Goal: Task Accomplishment & Management: Use online tool/utility

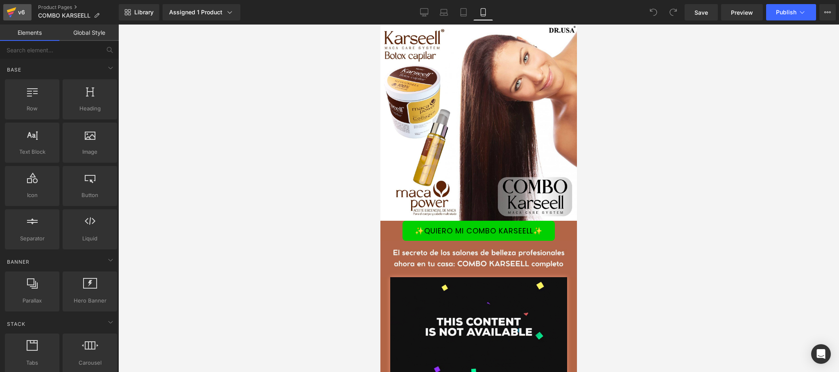
click at [23, 8] on div "v6" at bounding box center [21, 12] width 10 height 11
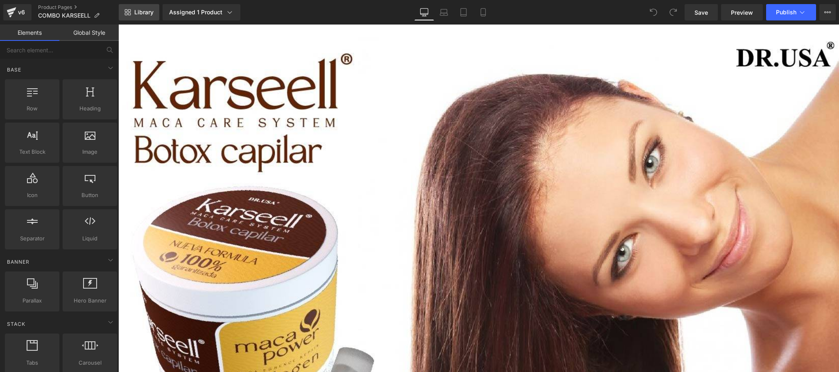
click at [155, 11] on link "Library" at bounding box center [139, 12] width 41 height 16
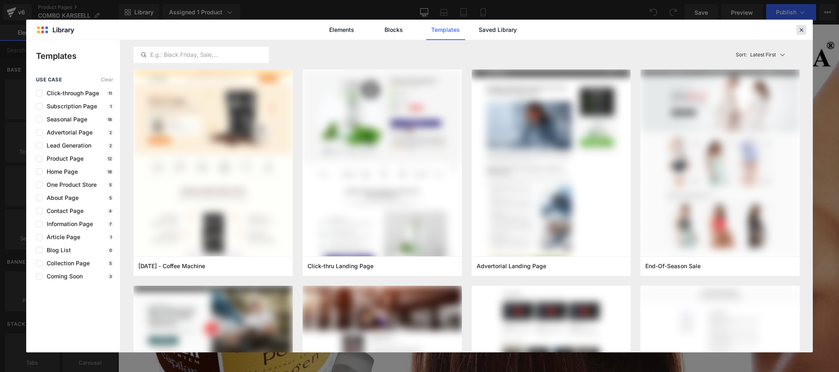
click at [802, 29] on icon at bounding box center [800, 29] width 7 height 7
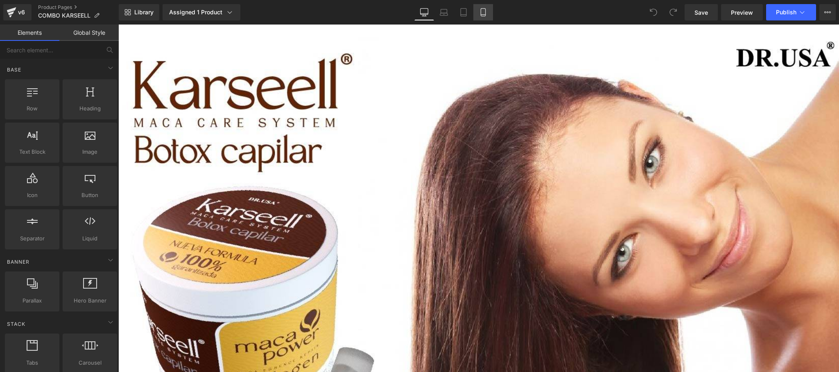
click at [483, 14] on icon at bounding box center [483, 12] width 8 height 8
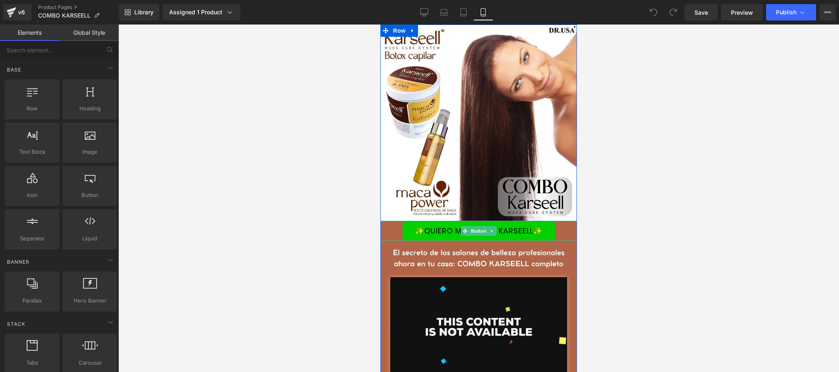
click at [517, 227] on span "✨QUIERO MI COMBO KARSEELL✨" at bounding box center [479, 231] width 128 height 9
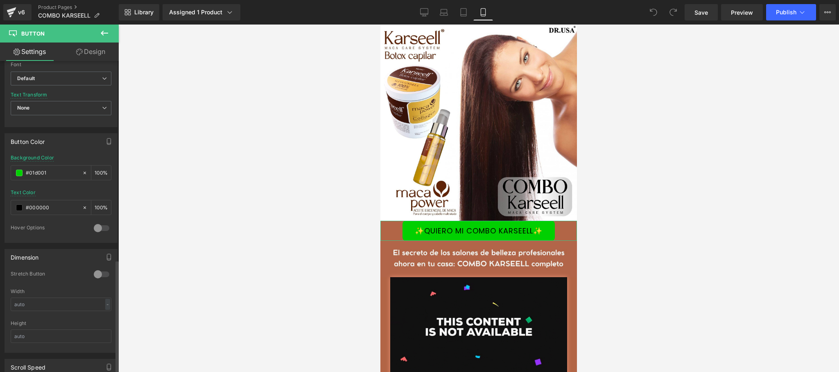
scroll to position [555, 0]
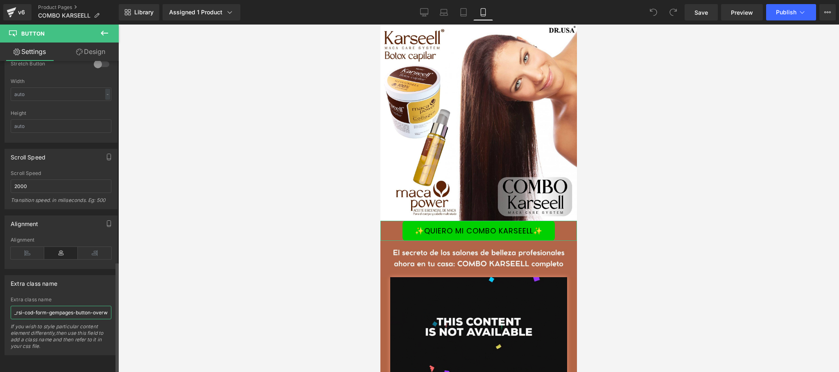
click at [70, 306] on input "_rsi-cod-form-gempages-button-overwrite _rsi-cod-form-is-gempage" at bounding box center [61, 313] width 101 height 14
click at [69, 306] on input "_rsi-cod-form-gempages-button-overwrite _rsi-cod-form-is-gempage" at bounding box center [61, 313] width 101 height 14
click at [70, 306] on input "_rsi-cod-form-gempages-button-overwrite _rsi-cod-form-is-gempage" at bounding box center [61, 313] width 101 height 14
click at [16, 15] on link "v6" at bounding box center [17, 12] width 28 height 16
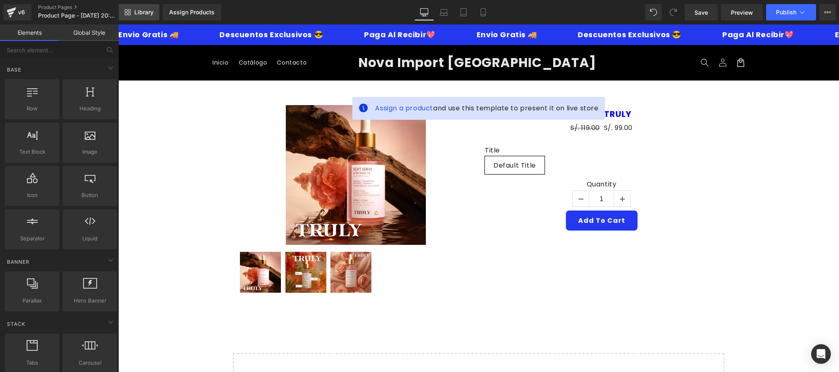
click at [153, 10] on span "Library" at bounding box center [143, 12] width 19 height 7
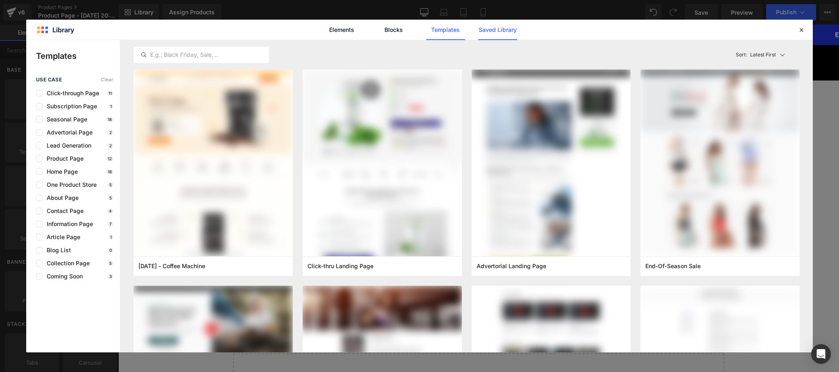
click at [495, 37] on link "Saved Library" at bounding box center [497, 30] width 39 height 20
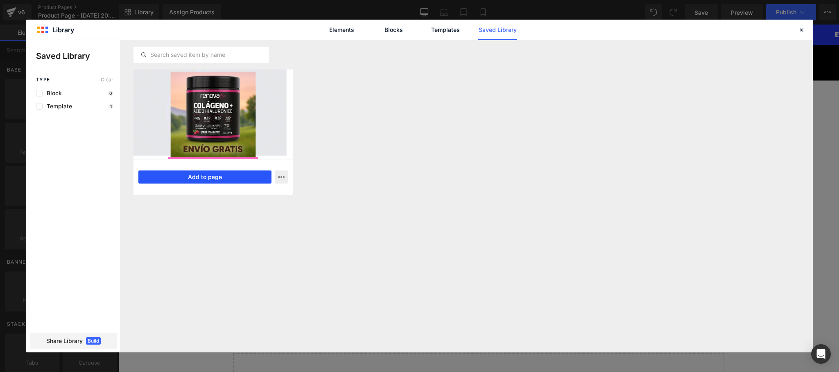
click at [213, 177] on button "Add to page" at bounding box center [204, 177] width 133 height 13
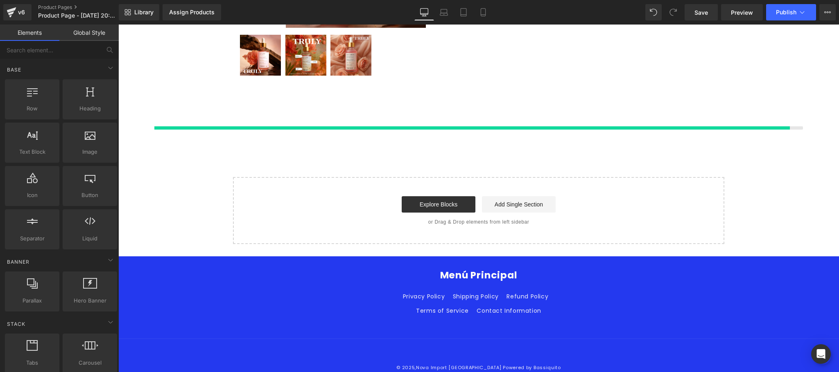
scroll to position [225, 0]
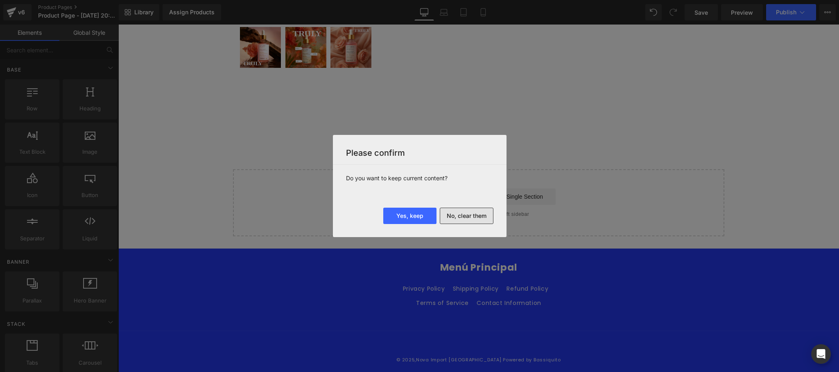
click at [449, 217] on button "No, clear them" at bounding box center [467, 216] width 54 height 16
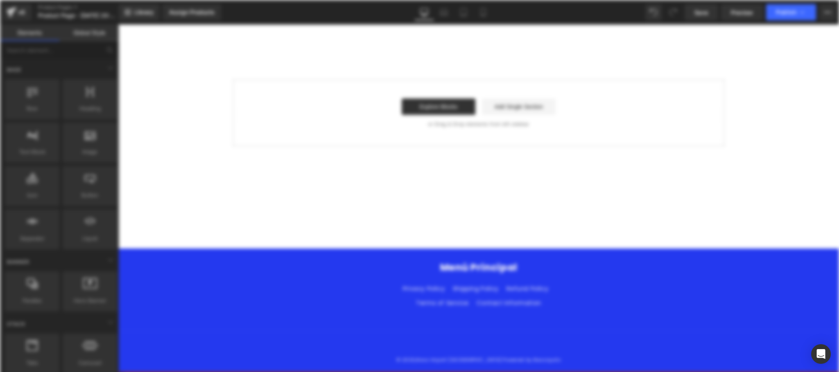
scroll to position [0, 0]
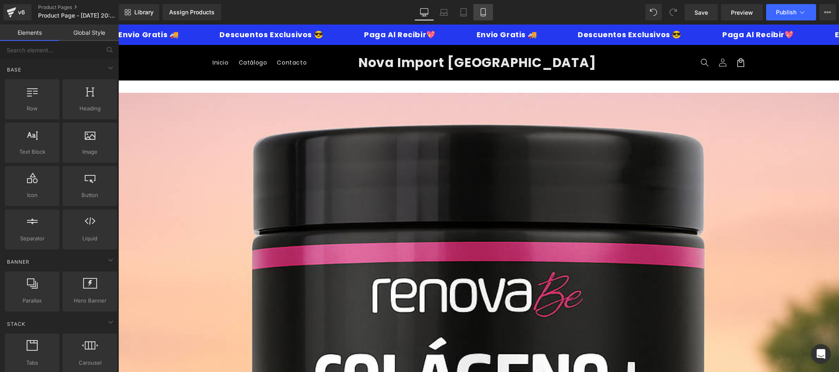
click at [488, 10] on link "Mobile" at bounding box center [483, 12] width 20 height 16
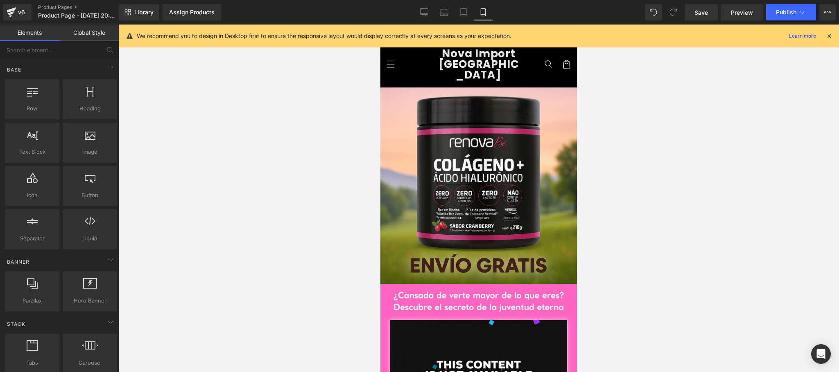
click at [830, 34] on icon at bounding box center [828, 35] width 7 height 7
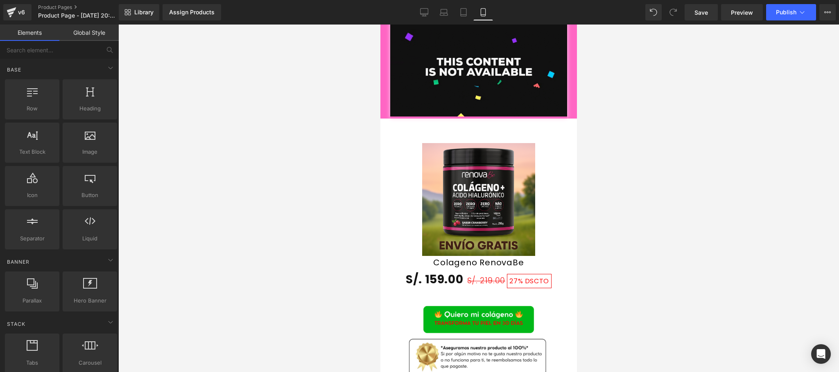
scroll to position [990, 0]
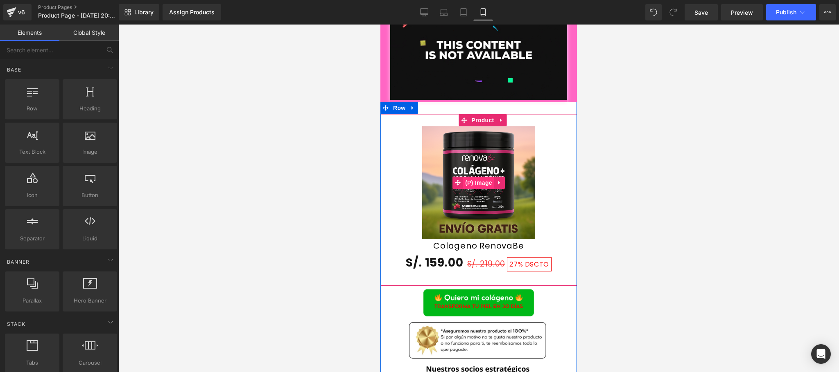
click at [473, 177] on span "(P) Image" at bounding box center [478, 183] width 31 height 12
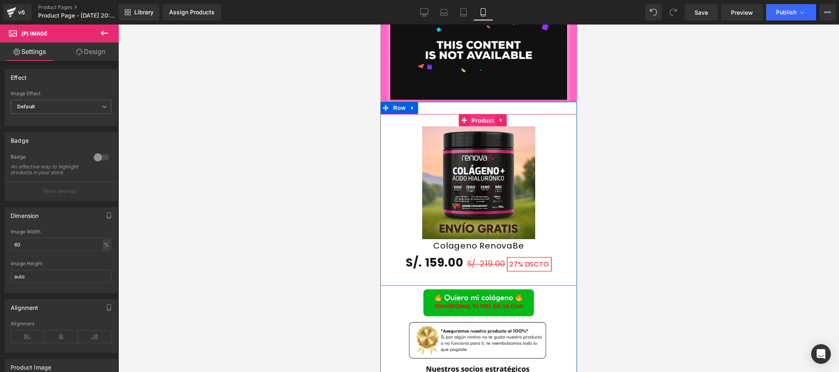
click at [474, 115] on span "Product" at bounding box center [482, 121] width 27 height 12
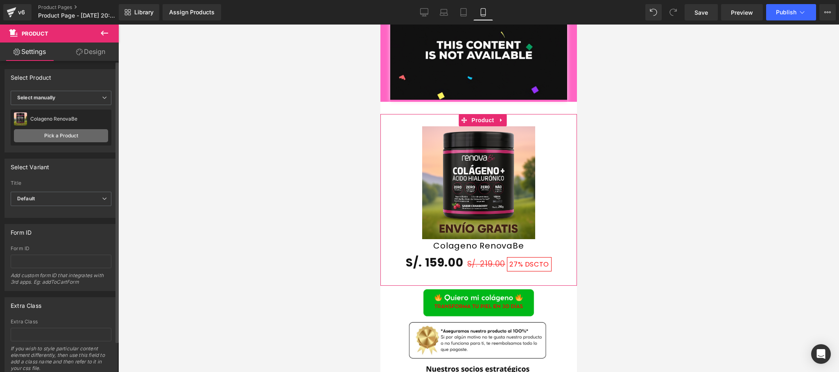
click at [58, 135] on link "Pick a Product" at bounding box center [61, 135] width 94 height 13
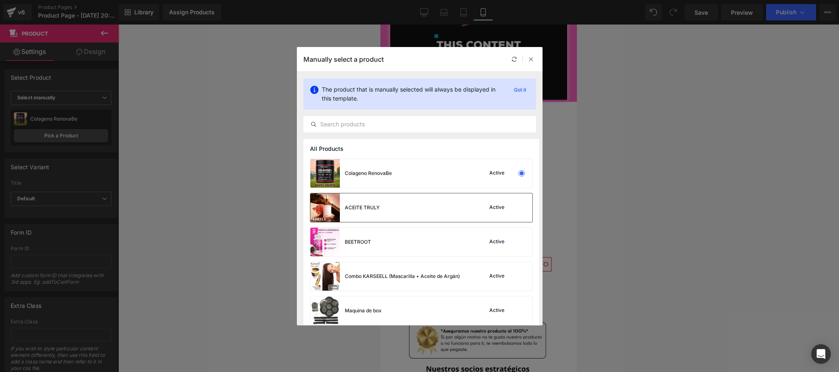
drag, startPoint x: 515, startPoint y: 210, endPoint x: 131, endPoint y: 242, distance: 384.8
click at [516, 210] on div at bounding box center [521, 207] width 11 height 11
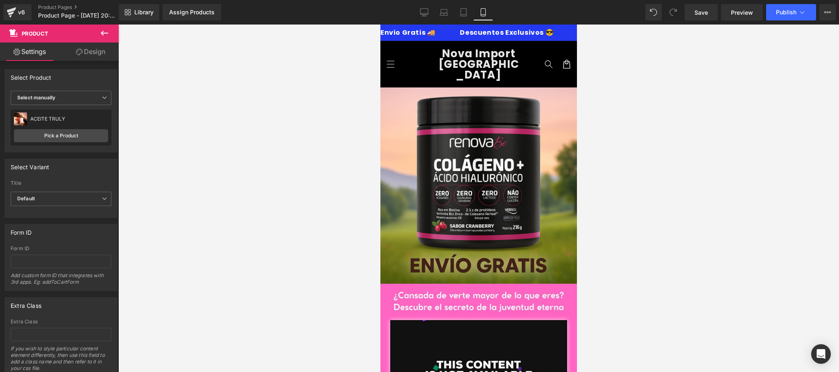
click at [91, 49] on link "Design" at bounding box center [90, 52] width 59 height 18
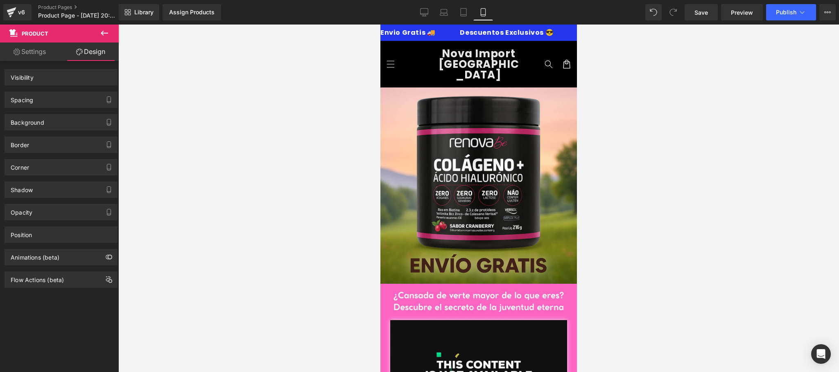
click at [102, 26] on button at bounding box center [104, 34] width 29 height 18
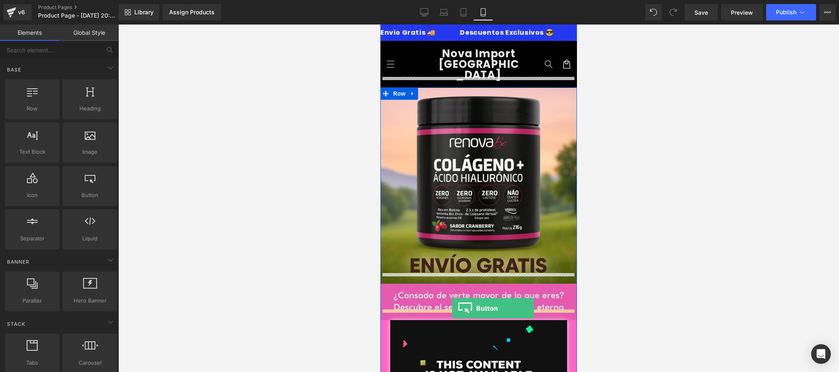
drag, startPoint x: 474, startPoint y: 220, endPoint x: 452, endPoint y: 309, distance: 91.1
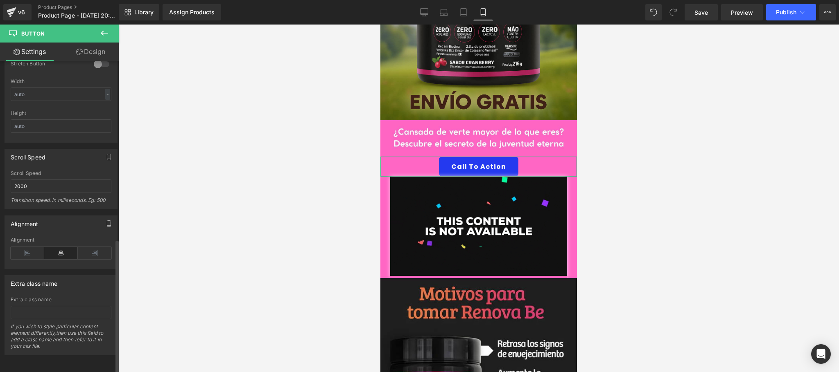
scroll to position [555, 0]
click at [48, 306] on input "text" at bounding box center [61, 313] width 101 height 14
paste input "_rsi-cod-form-gempages-button-overwrite _rsi-cod-form-is-gempage"
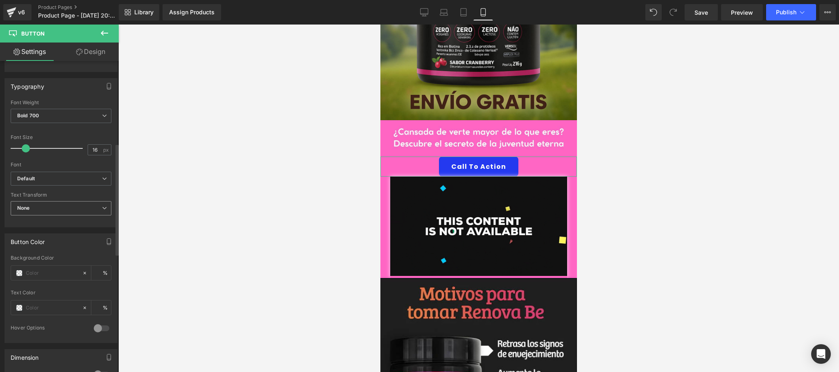
scroll to position [64, 0]
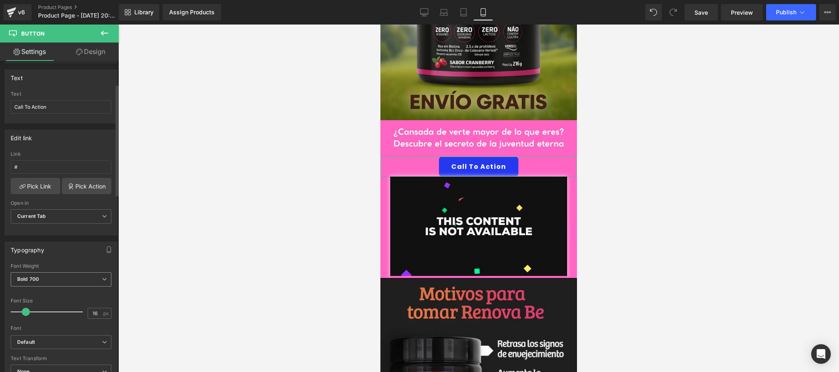
type input "_rsi-cod-form-gempages-button-overwrite _rsi-cod-form-is-gempage"
click at [52, 283] on span "Bold 700" at bounding box center [61, 280] width 101 height 14
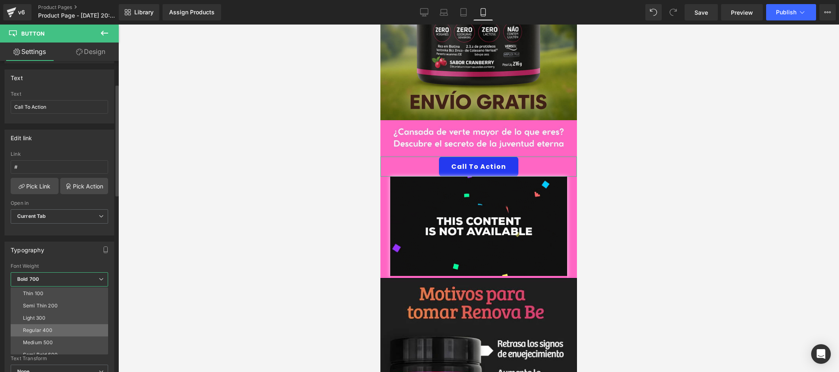
click at [64, 330] on li "Regular 400" at bounding box center [61, 331] width 101 height 12
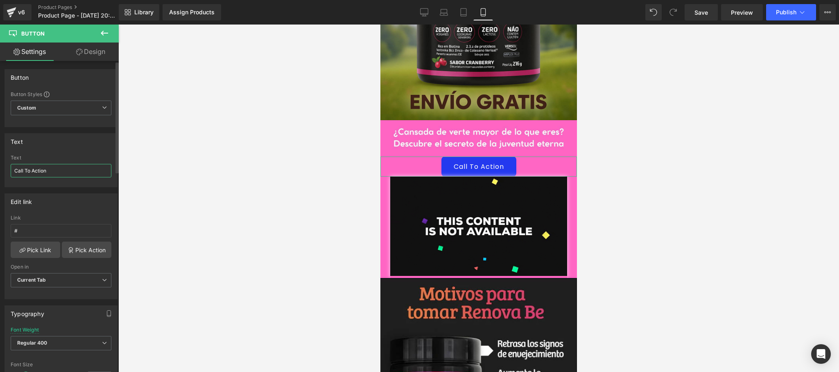
click at [73, 172] on input "Call To Action" at bounding box center [61, 171] width 101 height 14
type input "QUIERO MI TRULY"
click at [101, 47] on link "Design" at bounding box center [90, 52] width 59 height 18
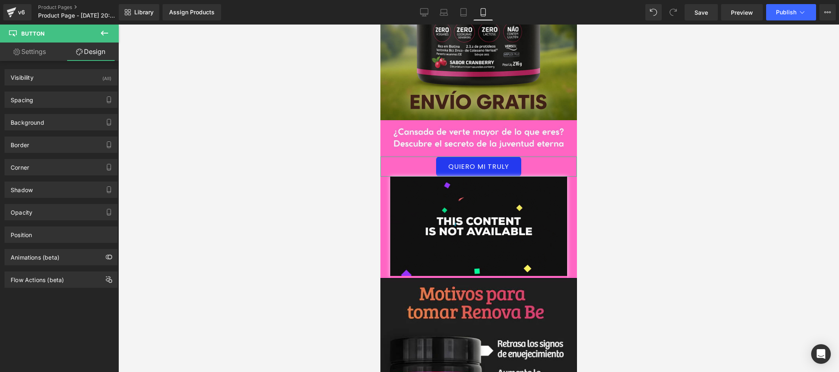
click at [36, 60] on link "Settings" at bounding box center [29, 52] width 59 height 18
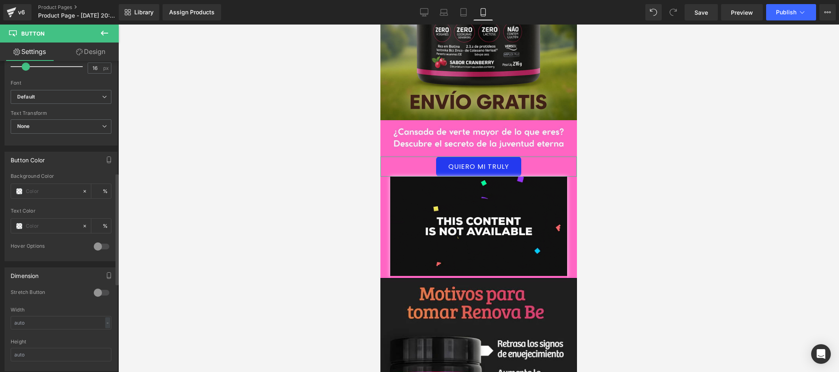
scroll to position [327, 0]
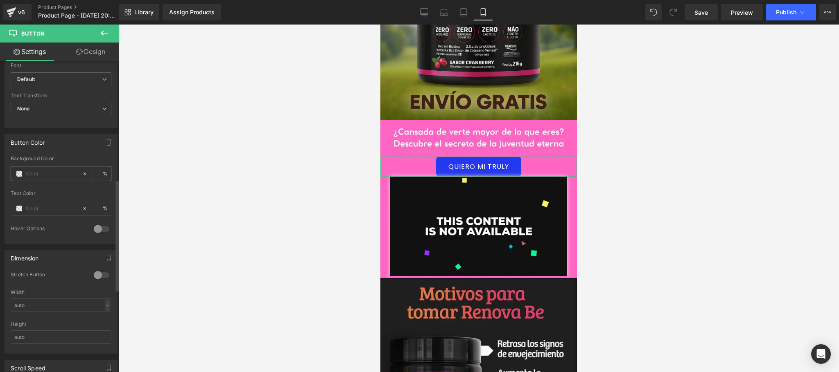
click at [48, 181] on div at bounding box center [46, 174] width 71 height 14
click at [51, 176] on input "text" at bounding box center [52, 173] width 52 height 9
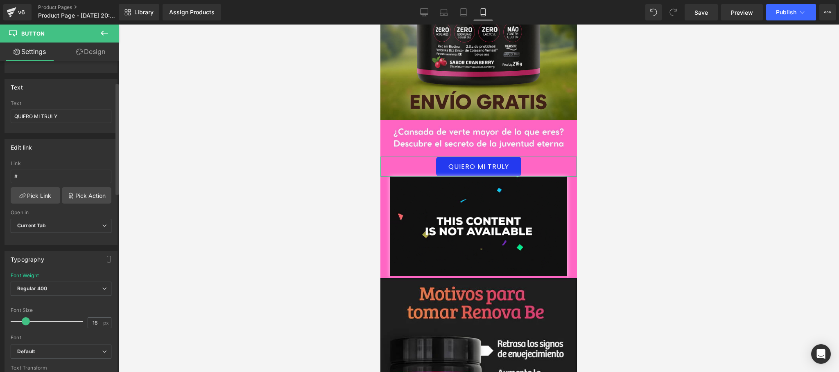
scroll to position [0, 0]
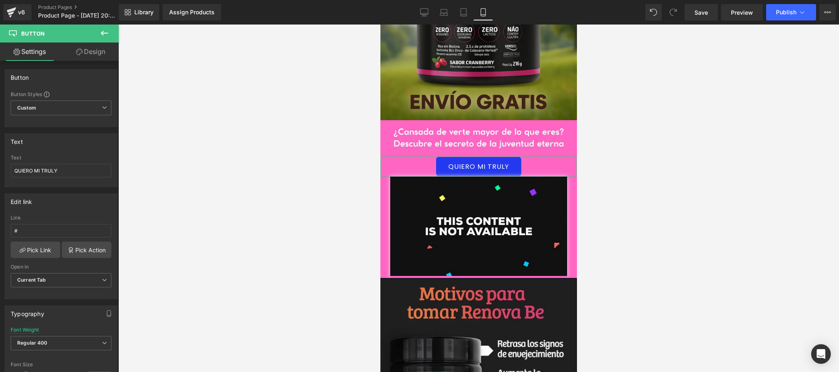
type input "0"
click at [87, 53] on link "Design" at bounding box center [90, 52] width 59 height 18
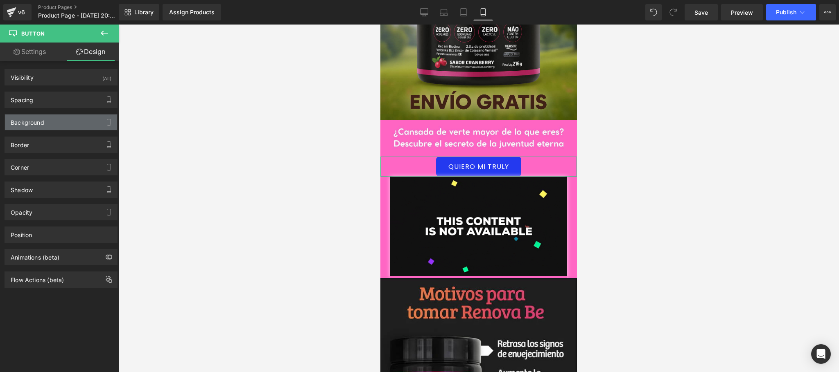
click at [48, 120] on div "Background" at bounding box center [61, 123] width 112 height 16
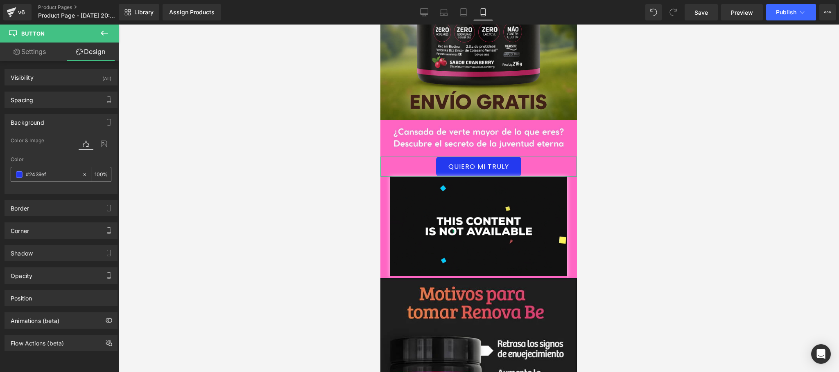
click at [57, 174] on input "#2439ef" at bounding box center [52, 174] width 52 height 9
click at [83, 178] on icon at bounding box center [85, 175] width 6 height 6
type input "none"
type input "0"
click at [63, 174] on input "none" at bounding box center [52, 174] width 52 height 9
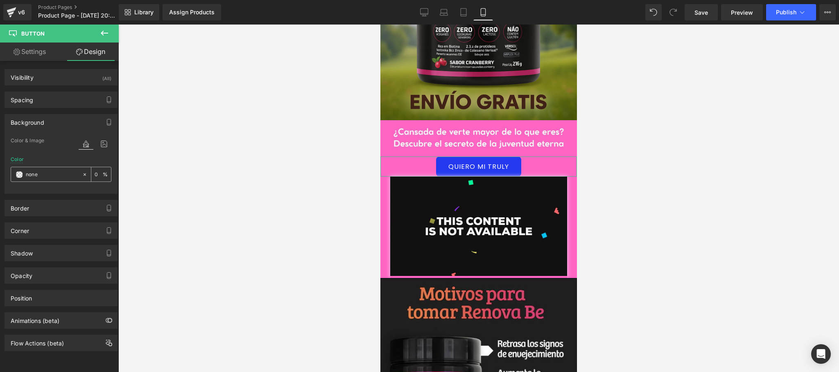
drag, startPoint x: 17, startPoint y: 179, endPoint x: 21, endPoint y: 177, distance: 4.8
click at [18, 179] on div "none" at bounding box center [46, 174] width 71 height 14
click at [21, 177] on span at bounding box center [19, 175] width 7 height 7
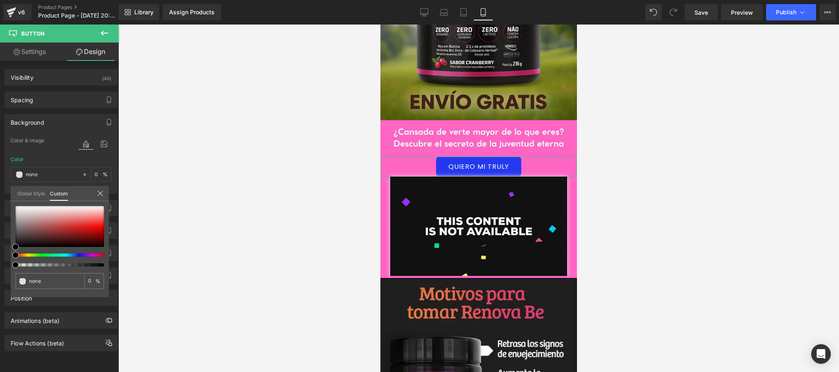
click at [18, 253] on div at bounding box center [60, 236] width 88 height 61
drag, startPoint x: 18, startPoint y: 251, endPoint x: 29, endPoint y: 257, distance: 12.4
click at [29, 257] on div at bounding box center [60, 236] width 88 height 61
type input "#000000"
type input "100"
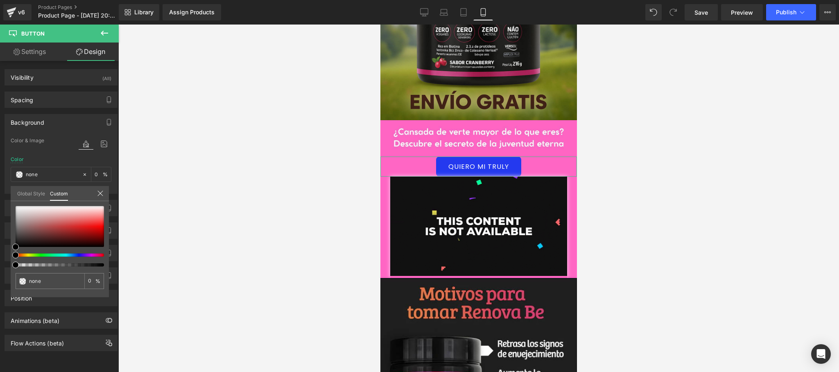
type input "#000000"
type input "100"
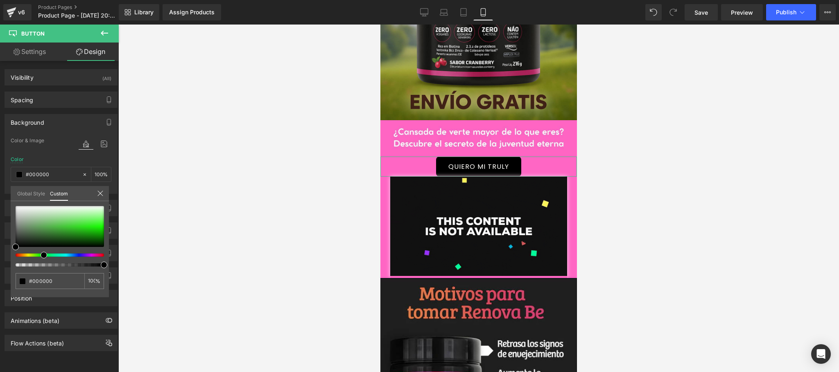
drag, startPoint x: 15, startPoint y: 258, endPoint x: 41, endPoint y: 262, distance: 25.6
click at [41, 262] on div at bounding box center [60, 236] width 88 height 61
type input "#119611"
type input "#01e901"
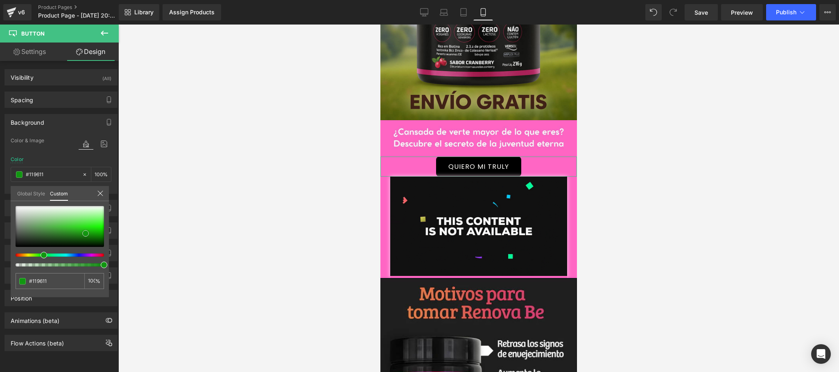
type input "#01e901"
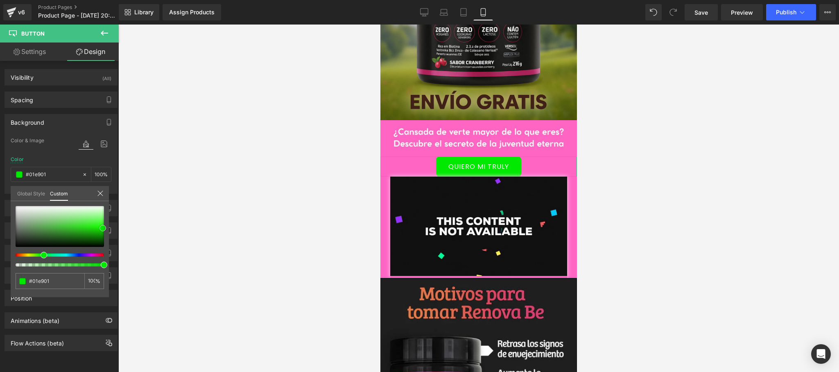
type input "#00f400"
type input "#00ea00"
type input "#00db00"
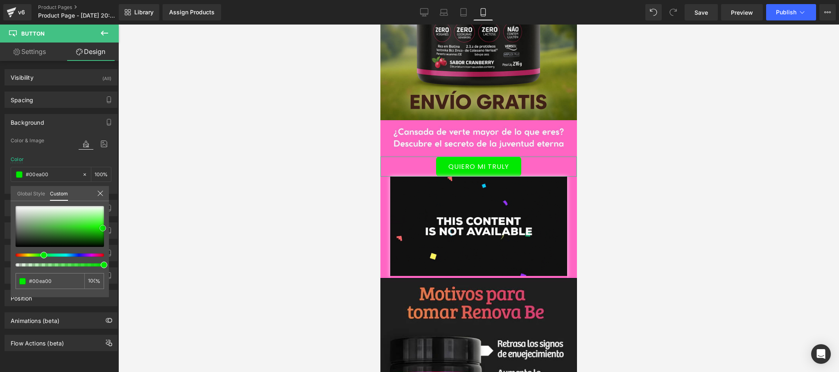
type input "#00db00"
type input "#00d600"
type input "#00cc00"
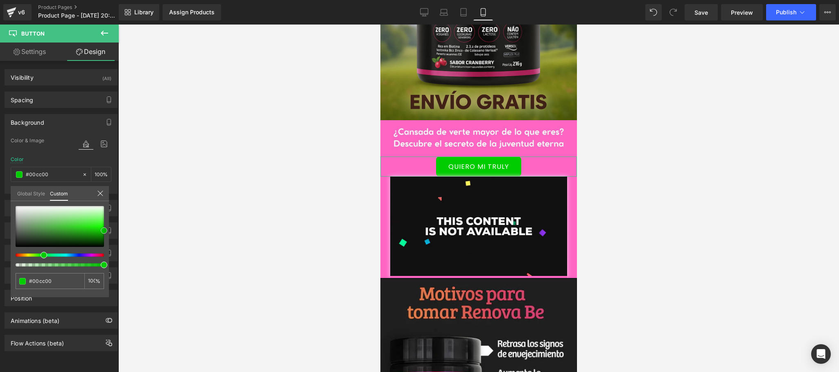
drag, startPoint x: 15, startPoint y: 246, endPoint x: 113, endPoint y: 230, distance: 99.6
click at [113, 194] on div "Background Color & Image color rgba(0, 204, 0, 1) Color #00cc00 100 % Image Rep…" at bounding box center [61, 151] width 122 height 86
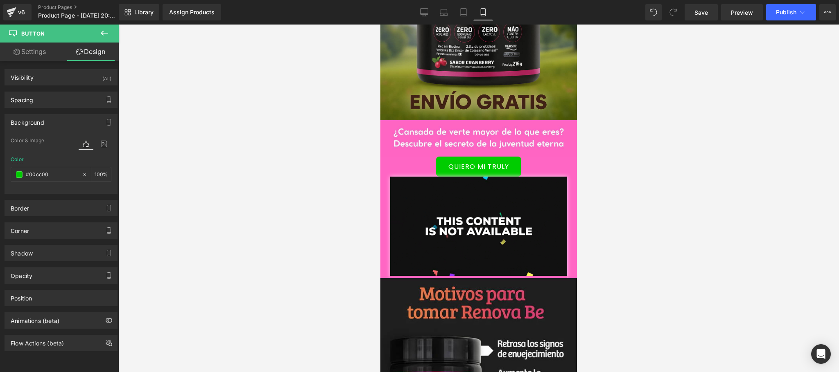
click at [176, 199] on div at bounding box center [478, 199] width 720 height 348
